Goal: Check status: Check status

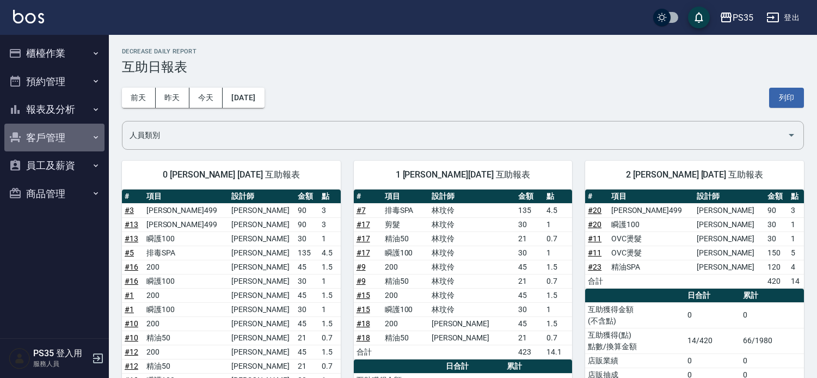
click at [60, 137] on button "客戶管理" at bounding box center [54, 138] width 100 height 28
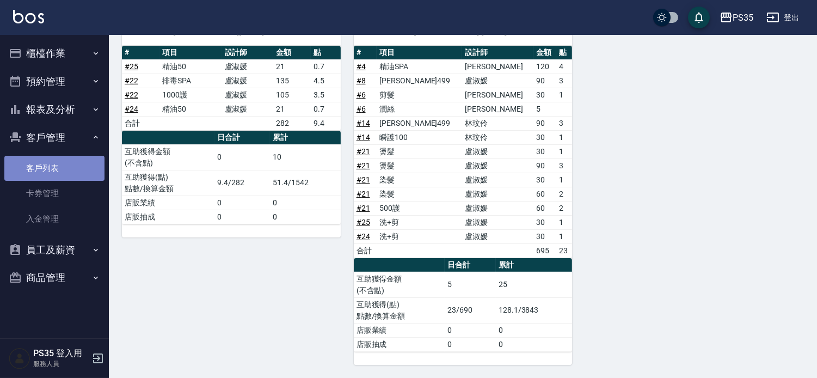
click at [71, 164] on link "客戶列表" at bounding box center [54, 168] width 100 height 25
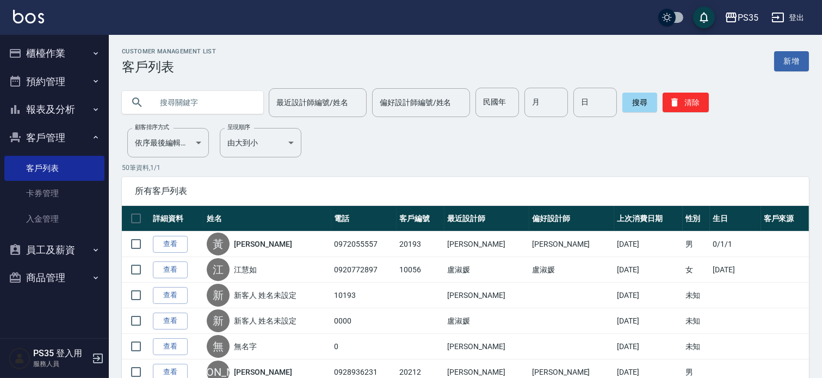
click at [208, 102] on input "text" at bounding box center [203, 102] width 102 height 29
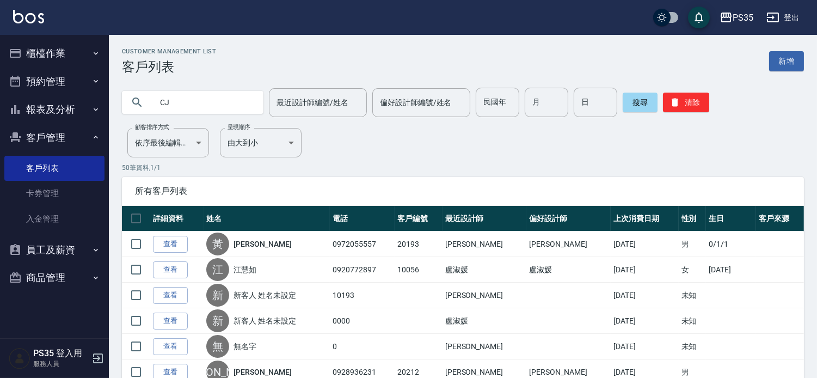
type input "C"
click at [138, 100] on icon at bounding box center [137, 102] width 13 height 13
click at [223, 106] on input "[PERSON_NAME]" at bounding box center [203, 102] width 102 height 29
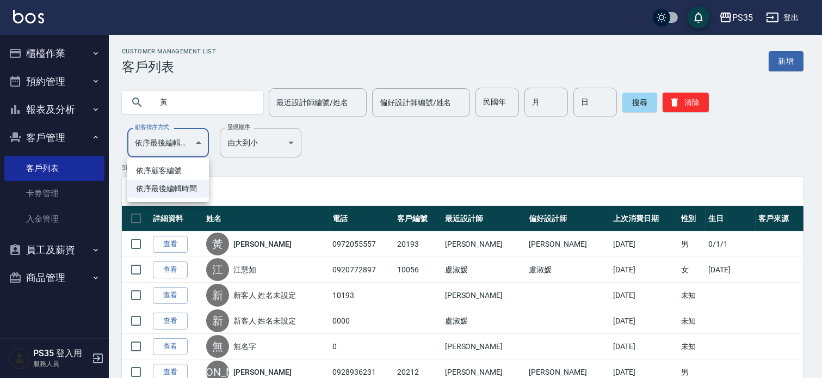
click at [379, 163] on div at bounding box center [411, 189] width 822 height 378
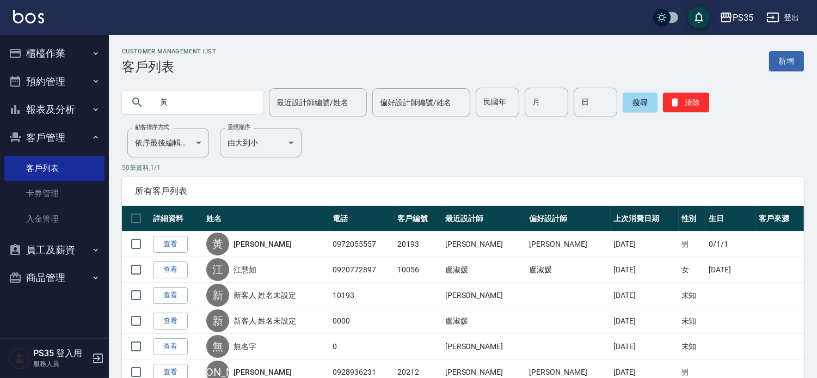
click at [218, 94] on input "黃" at bounding box center [203, 102] width 102 height 29
click at [176, 106] on input "黃" at bounding box center [203, 102] width 102 height 29
type input "[PERSON_NAME]"
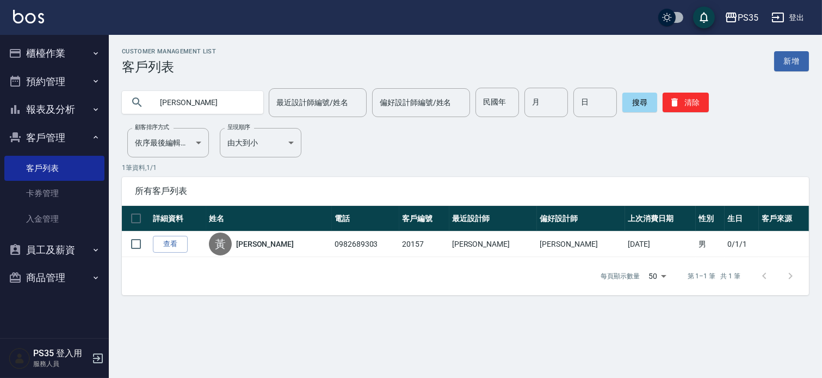
click at [57, 106] on button "報表及分析" at bounding box center [54, 109] width 100 height 28
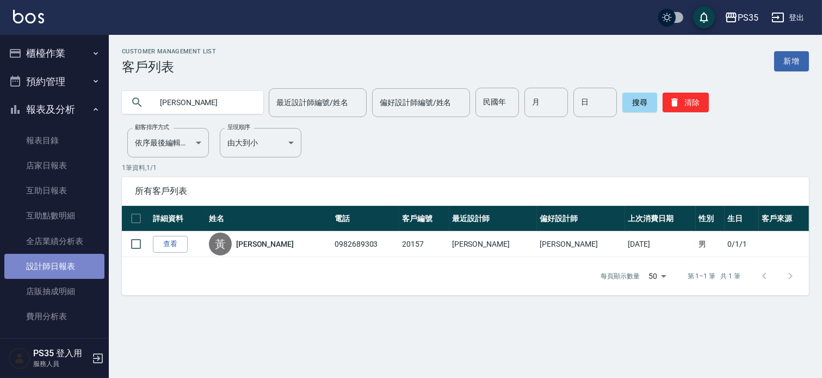
click at [72, 274] on link "設計師日報表" at bounding box center [54, 266] width 100 height 25
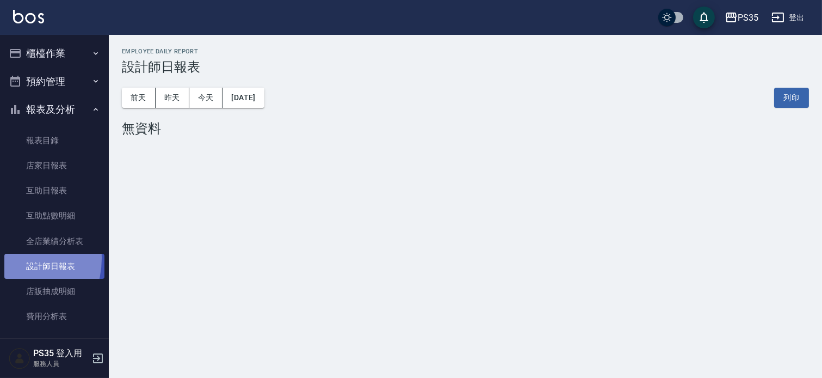
click at [11, 258] on link "設計師日報表" at bounding box center [54, 266] width 100 height 25
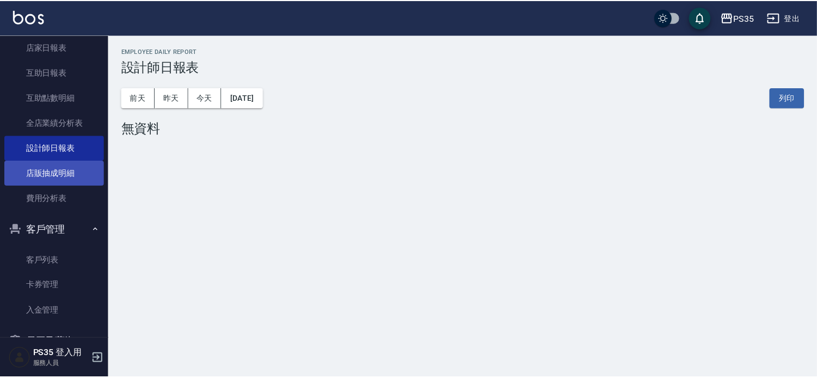
scroll to position [55, 0]
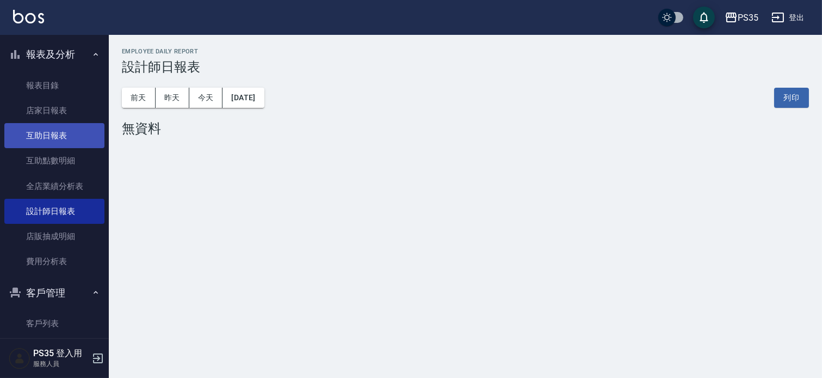
click at [66, 131] on link "互助日報表" at bounding box center [54, 135] width 100 height 25
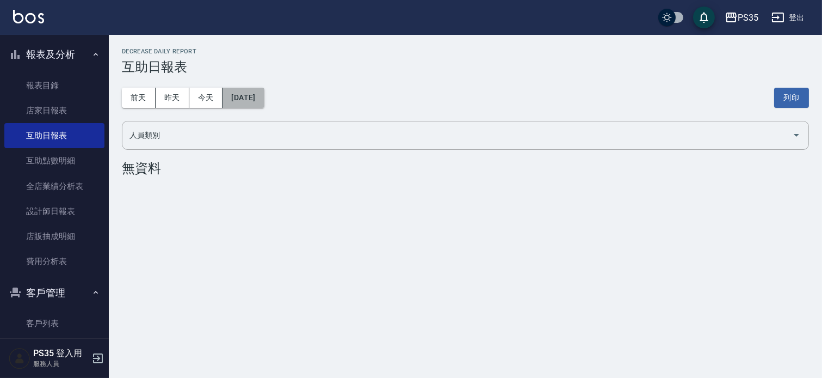
click at [231, 102] on button "[DATE]" at bounding box center [243, 98] width 41 height 20
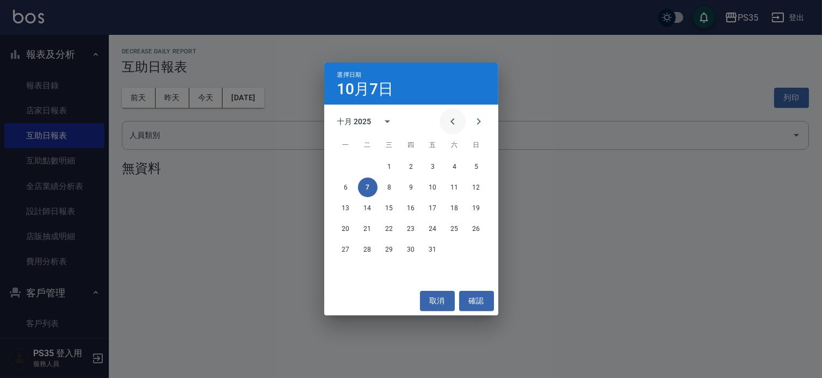
click at [446, 127] on icon "Previous month" at bounding box center [452, 121] width 13 height 13
click at [367, 256] on button "30" at bounding box center [368, 249] width 20 height 20
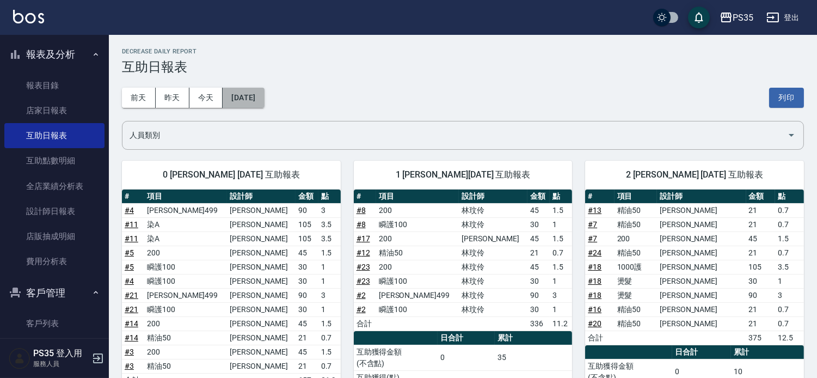
click at [264, 88] on button "[DATE]" at bounding box center [243, 98] width 41 height 20
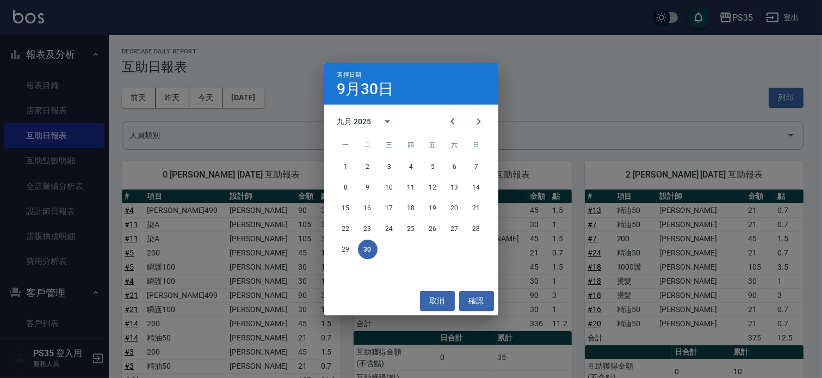
click at [69, 192] on div "選擇日期 9月30日 九月 2025 一 二 三 四 五 六 日 1 2 3 4 5 6 7 8 9 10 11 12 13 14 15 16 17 18 1…" at bounding box center [411, 189] width 822 height 378
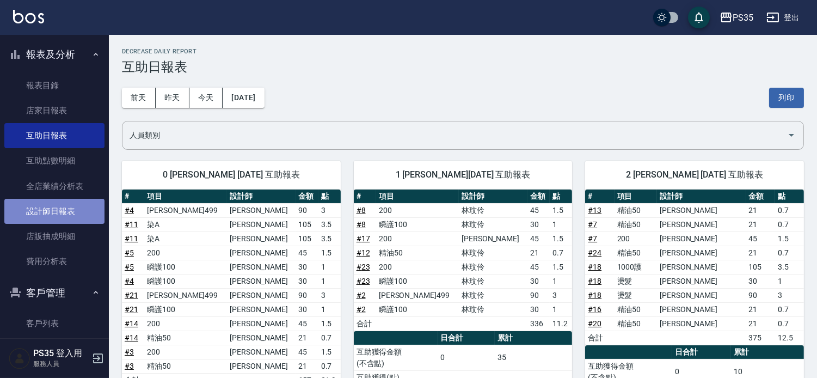
click at [64, 211] on link "設計師日報表" at bounding box center [54, 211] width 100 height 25
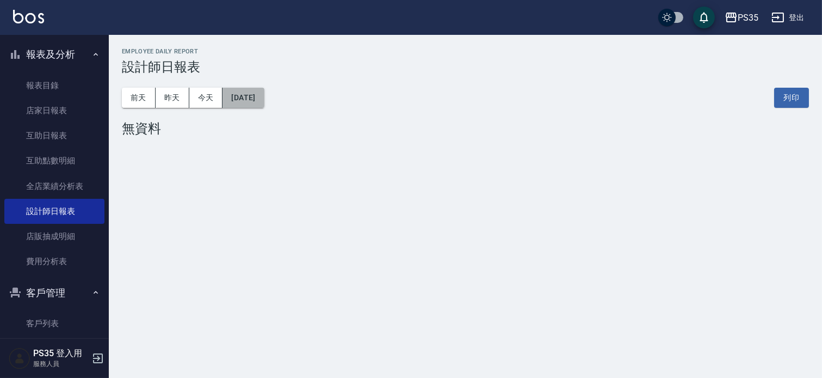
click at [253, 104] on button "[DATE]" at bounding box center [243, 98] width 41 height 20
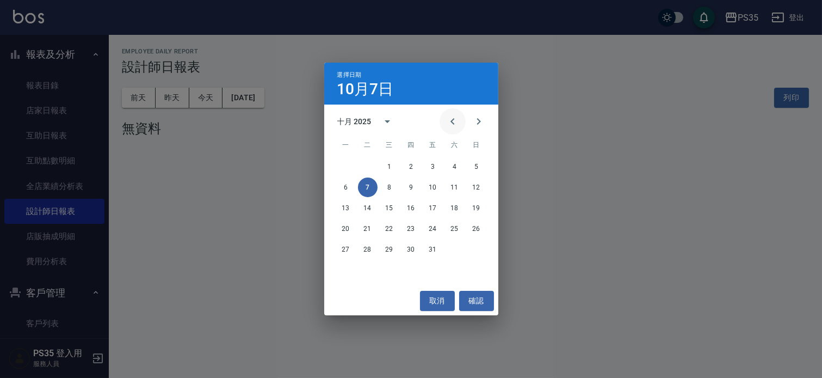
click at [449, 121] on icon "Previous month" at bounding box center [452, 121] width 13 height 13
click at [369, 246] on button "30" at bounding box center [368, 249] width 20 height 20
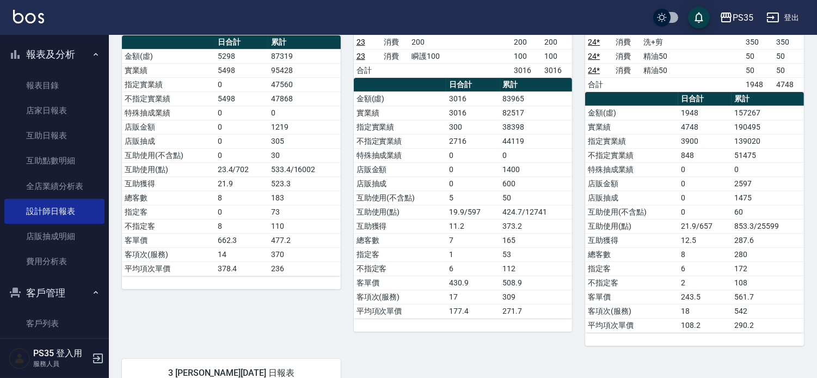
scroll to position [362, 0]
